Goal: Transaction & Acquisition: Purchase product/service

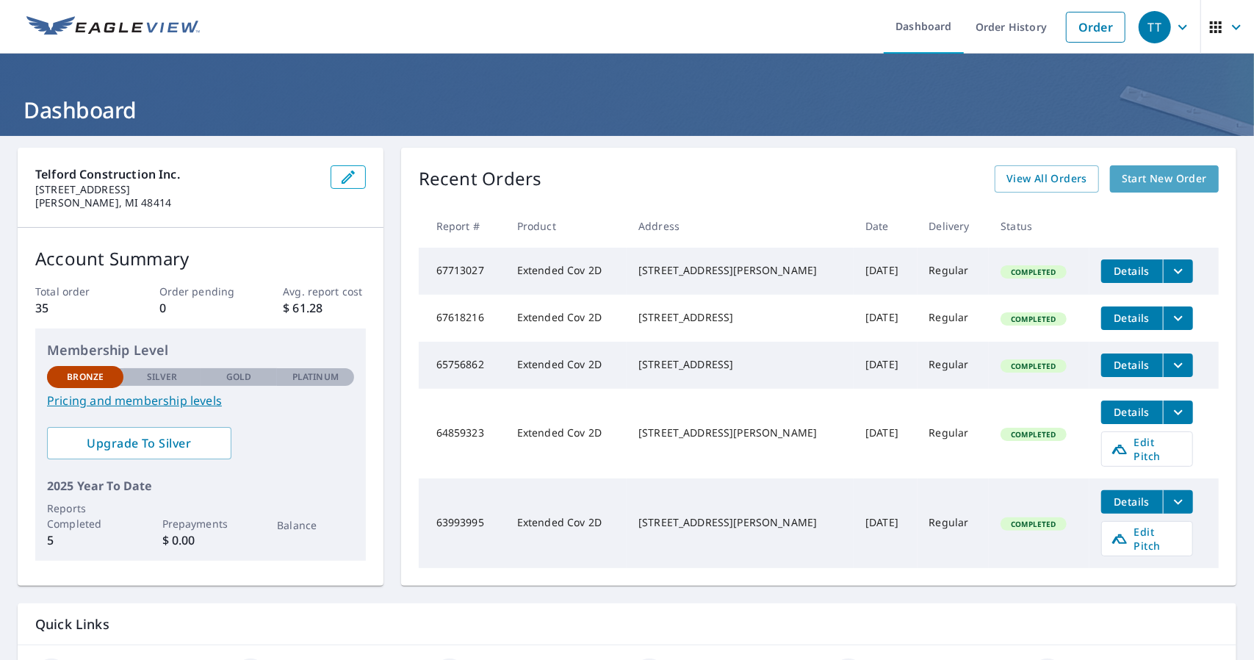
click at [1131, 173] on span "Start New Order" at bounding box center [1164, 179] width 85 height 18
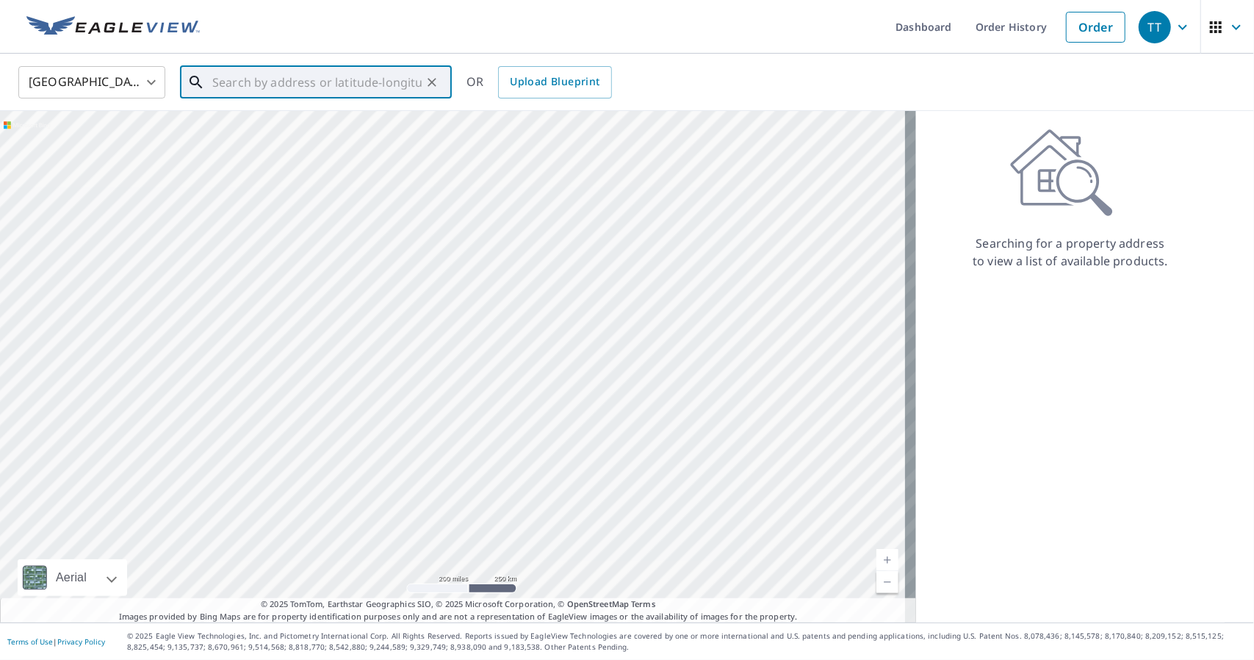
click at [287, 84] on input "text" at bounding box center [316, 82] width 209 height 41
click at [224, 123] on span "[STREET_ADDRESS]" at bounding box center [324, 125] width 231 height 18
type input "[STREET_ADDRESS][PERSON_NAME]"
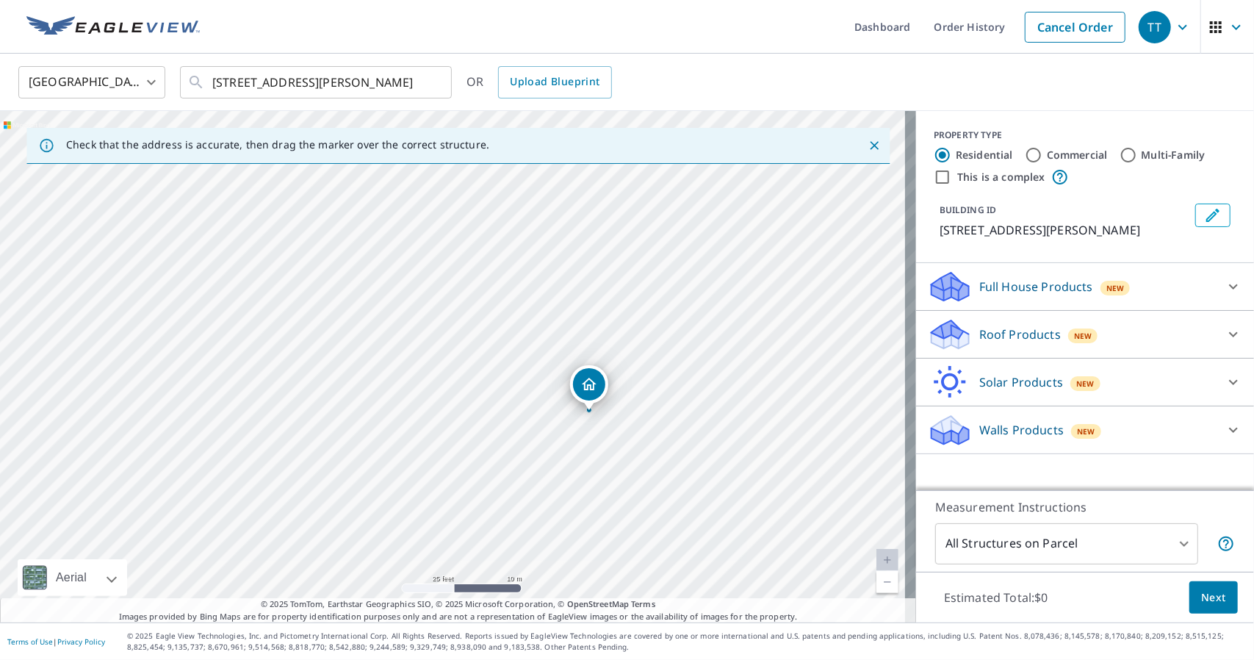
drag, startPoint x: 632, startPoint y: 484, endPoint x: 597, endPoint y: 401, distance: 90.2
drag, startPoint x: 563, startPoint y: 435, endPoint x: 563, endPoint y: 381, distance: 54.4
click at [563, 381] on div "[STREET_ADDRESS][PERSON_NAME]" at bounding box center [458, 366] width 916 height 511
click at [1013, 333] on p "Roof Products" at bounding box center [1020, 334] width 82 height 18
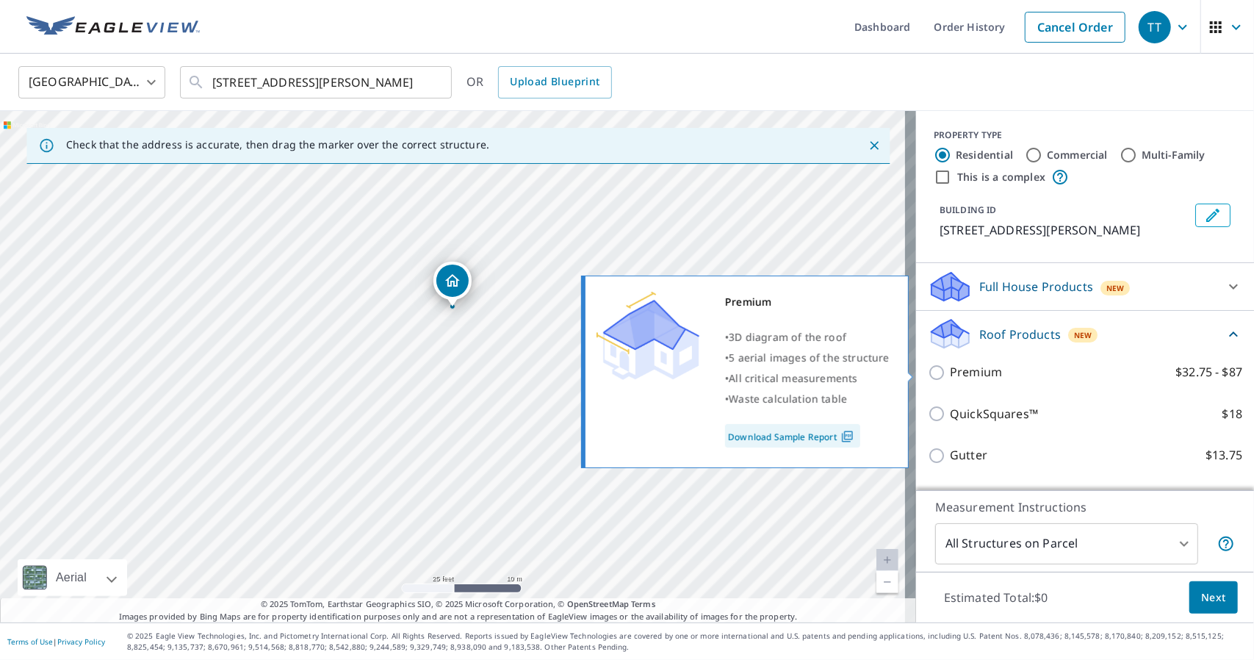
click at [934, 375] on input "Premium $32.75 - $87" at bounding box center [939, 373] width 22 height 18
checkbox input "true"
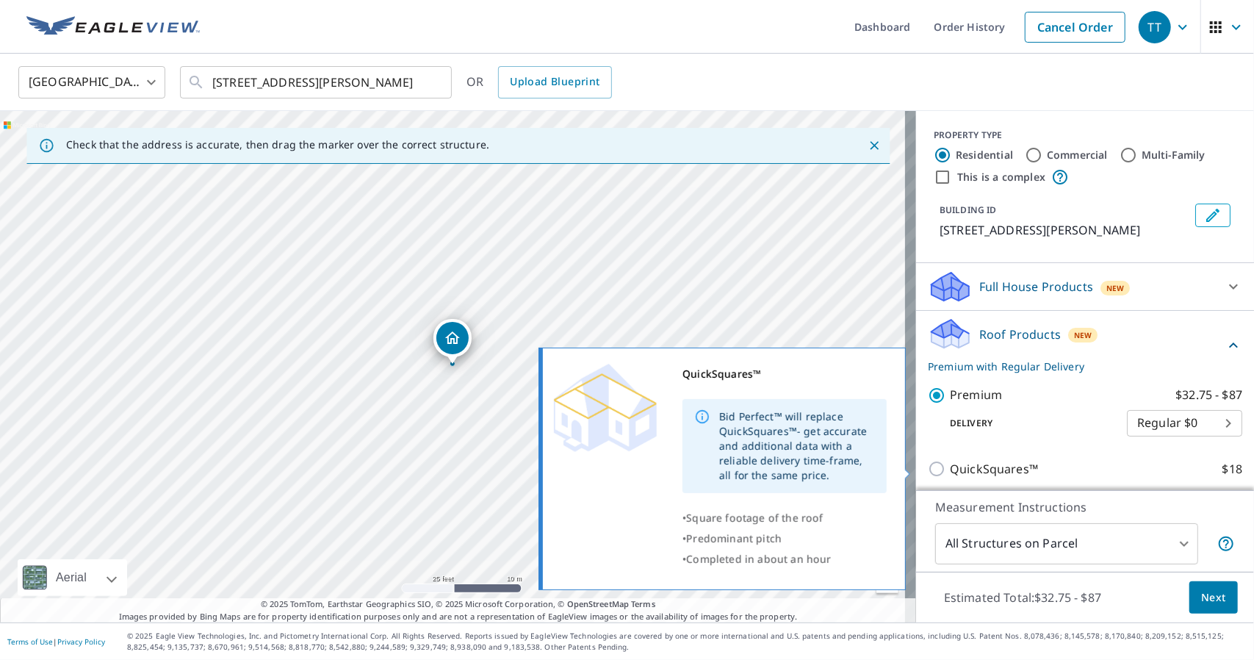
click at [950, 465] on p "QuickSquares™" at bounding box center [994, 469] width 88 height 18
click at [949, 465] on input "QuickSquares™ $18" at bounding box center [939, 469] width 22 height 18
checkbox input "true"
type input "1"
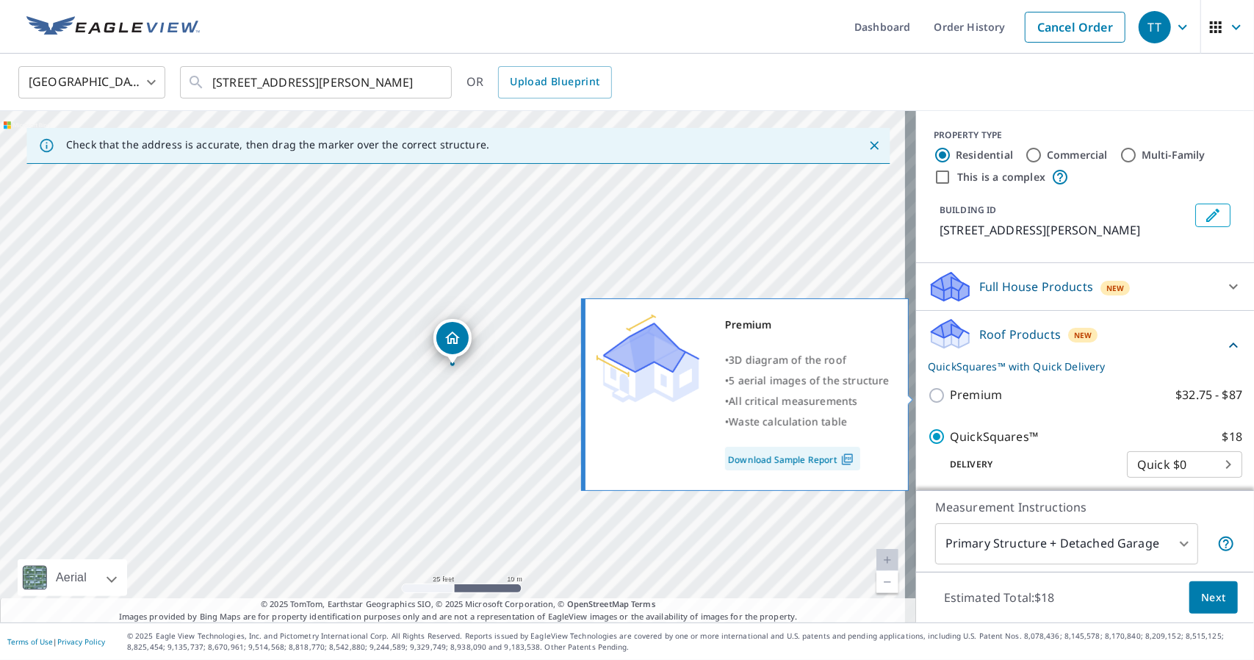
click at [963, 392] on p "Premium" at bounding box center [976, 395] width 52 height 18
click at [950, 392] on input "Premium $32.75 - $87" at bounding box center [939, 395] width 22 height 18
checkbox input "true"
checkbox input "false"
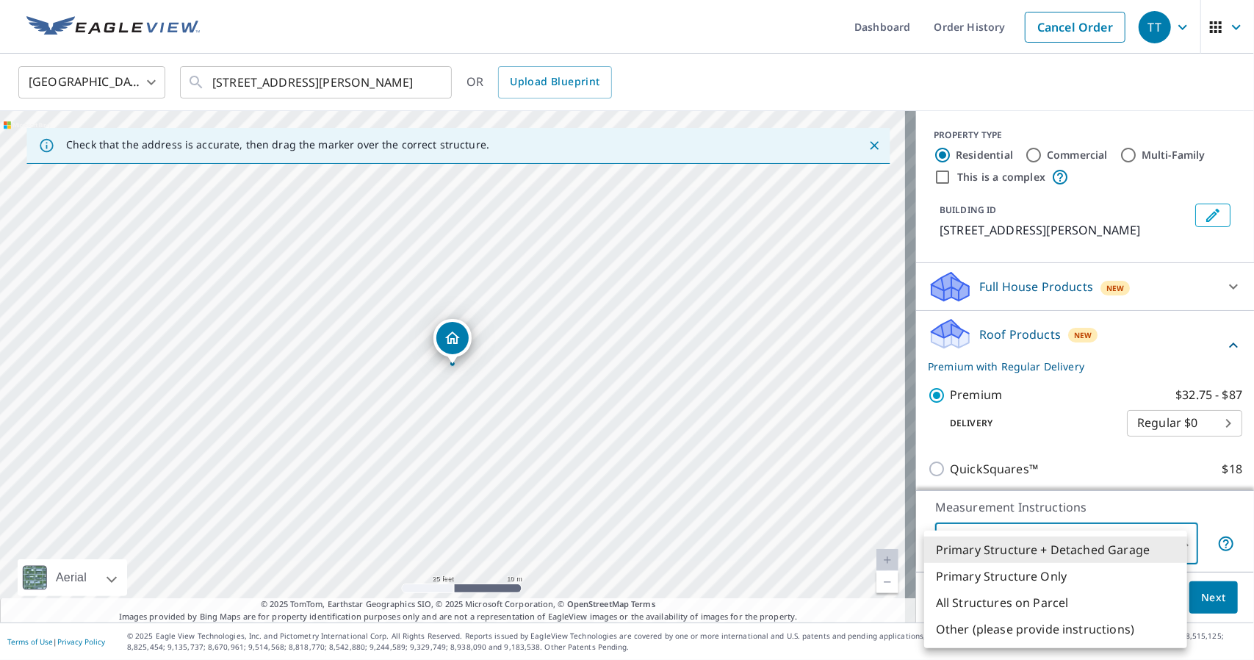
click at [1059, 545] on body "TT TT Dashboard Order History Cancel Order TT [GEOGRAPHIC_DATA] [GEOGRAPHIC_DAT…" at bounding box center [627, 330] width 1254 height 660
click at [1065, 572] on li "Primary Structure Only" at bounding box center [1055, 576] width 263 height 26
type input "2"
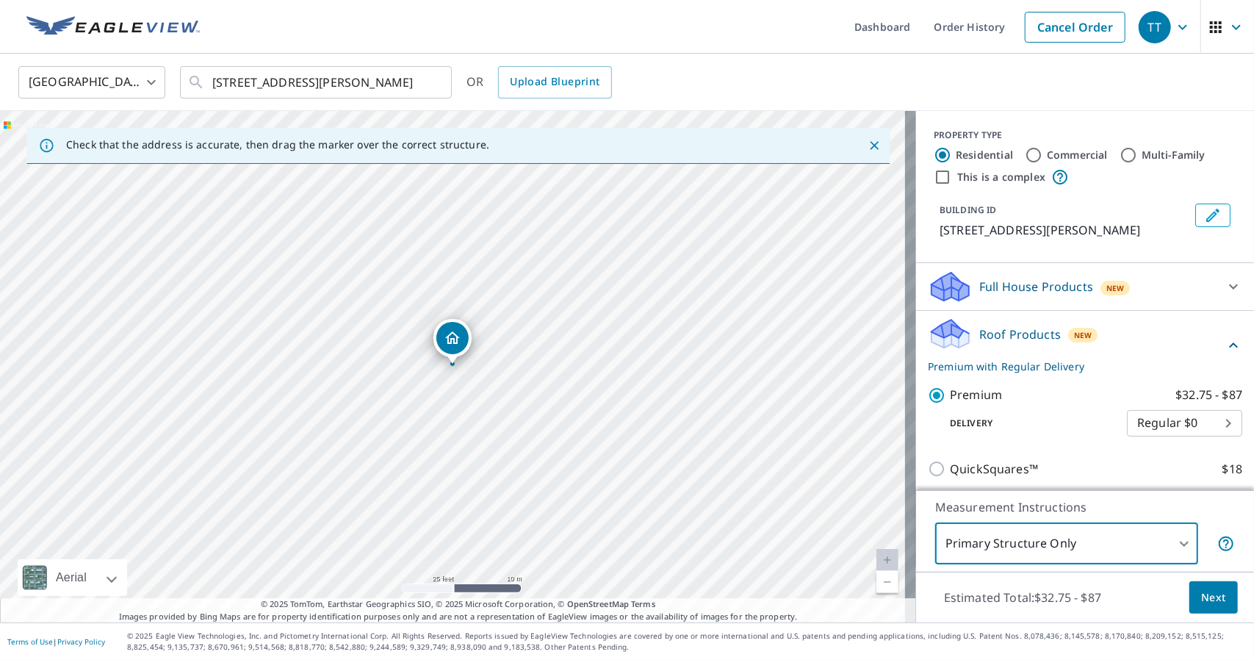
click at [1201, 599] on span "Next" at bounding box center [1213, 598] width 25 height 18
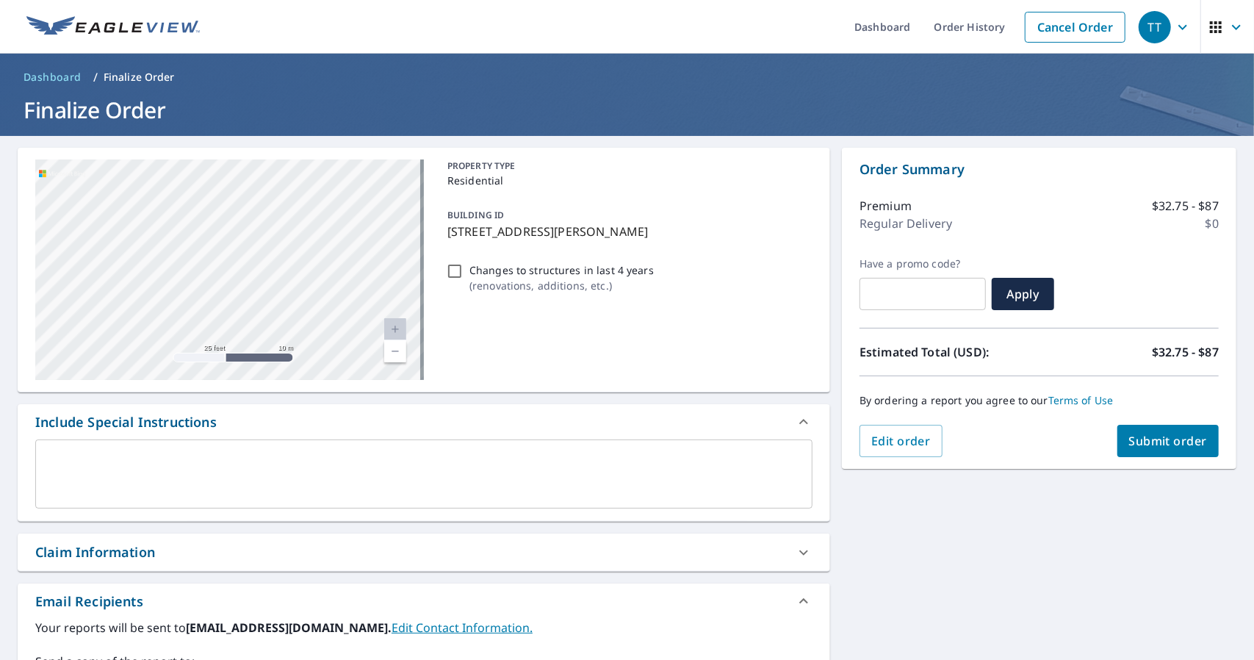
drag, startPoint x: 232, startPoint y: 275, endPoint x: 361, endPoint y: 241, distance: 132.9
click at [361, 241] on div "[STREET_ADDRESS][PERSON_NAME]" at bounding box center [229, 269] width 389 height 220
drag, startPoint x: 291, startPoint y: 284, endPoint x: 331, endPoint y: 237, distance: 62.1
click at [331, 237] on div "[STREET_ADDRESS][PERSON_NAME]" at bounding box center [229, 269] width 389 height 220
drag, startPoint x: 311, startPoint y: 212, endPoint x: 276, endPoint y: 293, distance: 88.2
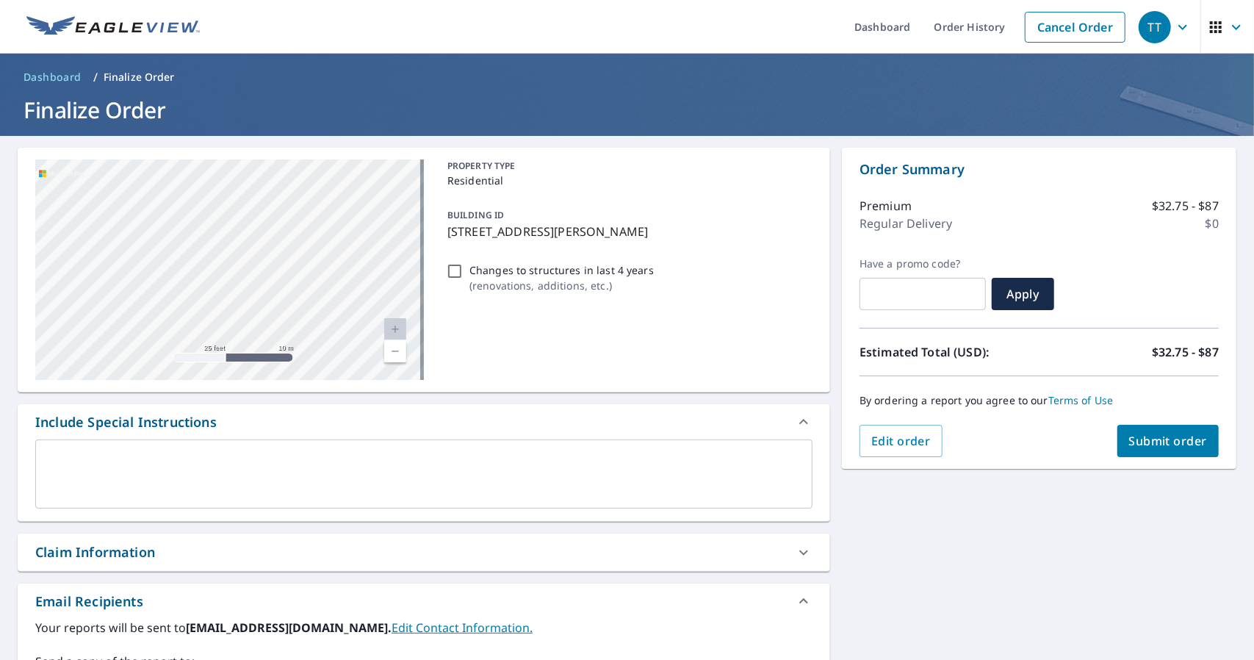
click at [276, 293] on div "[STREET_ADDRESS][PERSON_NAME]" at bounding box center [229, 269] width 389 height 220
click at [1148, 446] on span "Submit order" at bounding box center [1168, 441] width 79 height 16
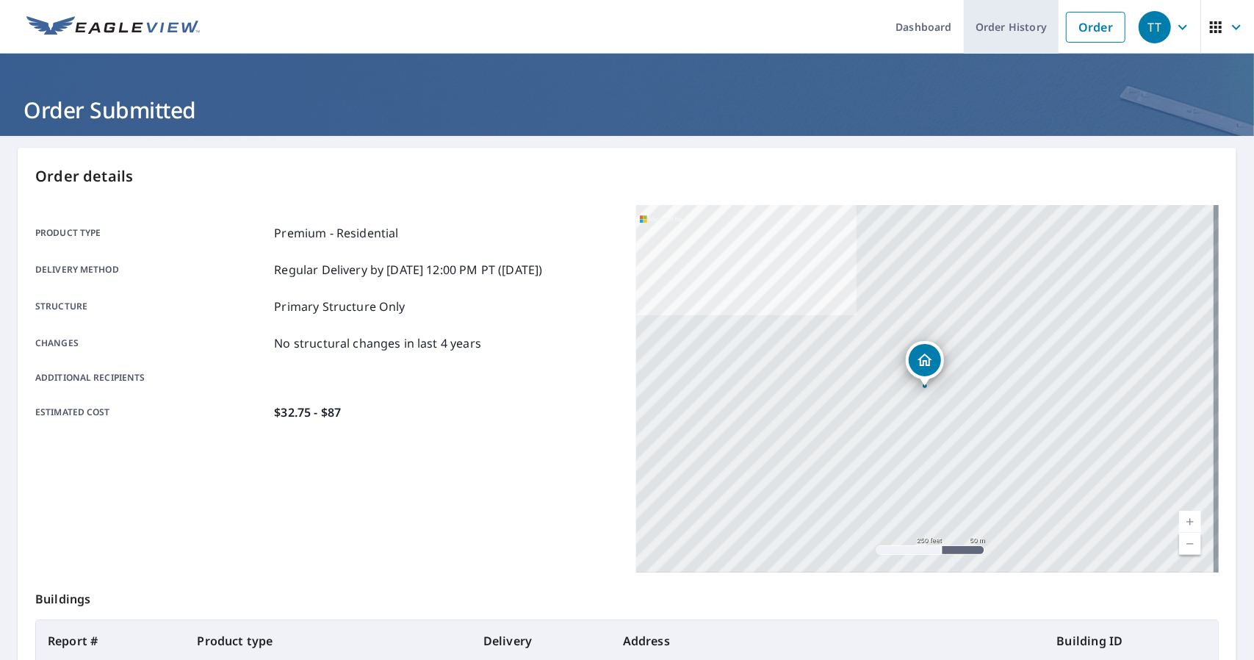
click at [979, 26] on link "Order History" at bounding box center [1011, 27] width 95 height 54
